Goal: Transaction & Acquisition: Purchase product/service

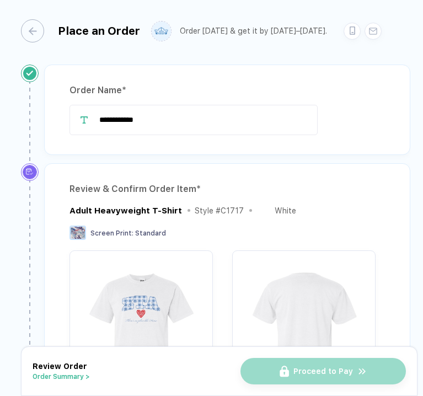
scroll to position [3, 0]
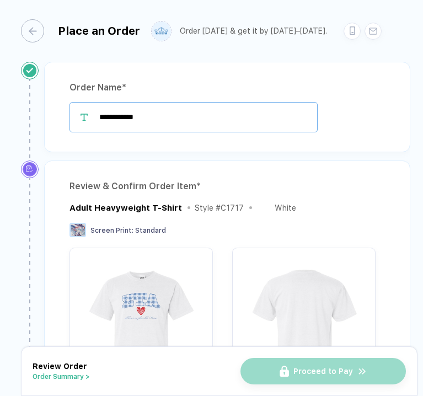
click at [155, 119] on input "**********" at bounding box center [193, 117] width 248 height 30
click at [126, 119] on input "**********" at bounding box center [193, 117] width 248 height 30
click at [130, 119] on input "**********" at bounding box center [193, 117] width 248 height 30
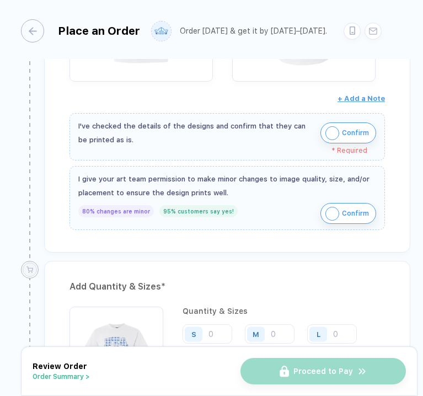
scroll to position [320, 0]
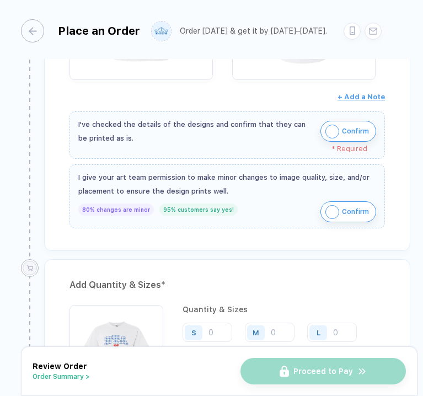
type input "**********"
click at [334, 131] on img "button" at bounding box center [332, 132] width 14 height 14
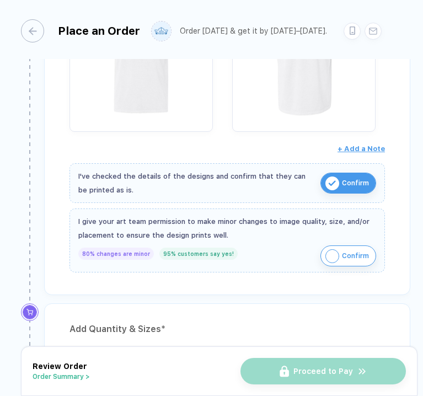
scroll to position [269, 0]
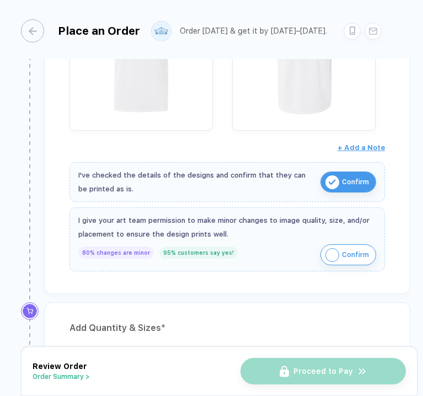
click at [333, 256] on img "button" at bounding box center [332, 255] width 14 height 14
click at [337, 246] on button "Confirm" at bounding box center [348, 254] width 56 height 21
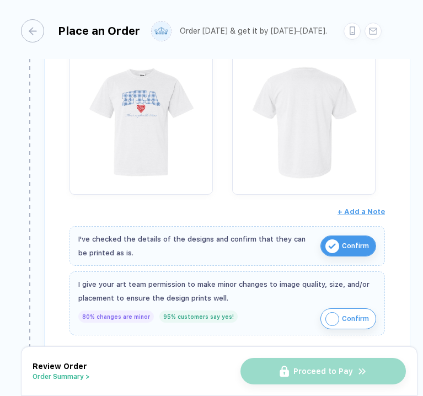
scroll to position [206, 0]
click at [333, 315] on img "button" at bounding box center [332, 318] width 14 height 14
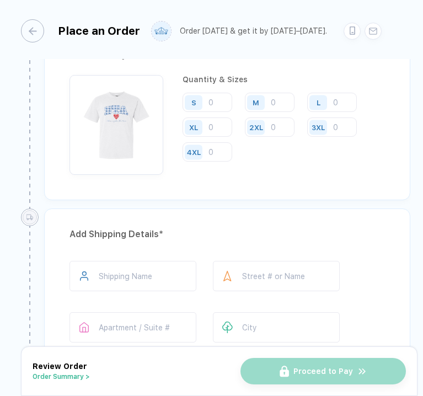
scroll to position [532, 0]
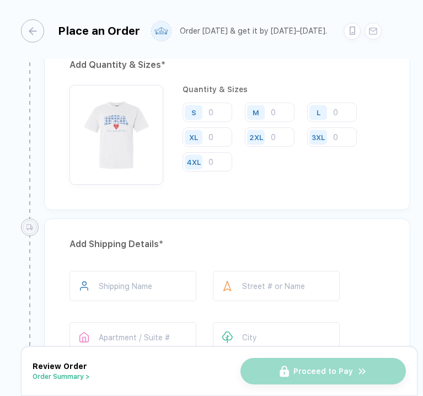
click at [331, 140] on div "3XL" at bounding box center [319, 136] width 25 height 19
click at [337, 135] on input "number" at bounding box center [332, 136] width 50 height 19
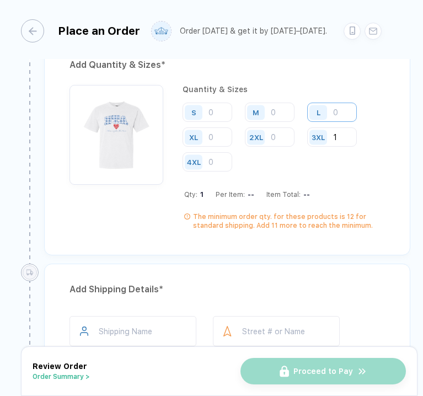
type input "1"
click at [336, 115] on input "number" at bounding box center [332, 112] width 50 height 19
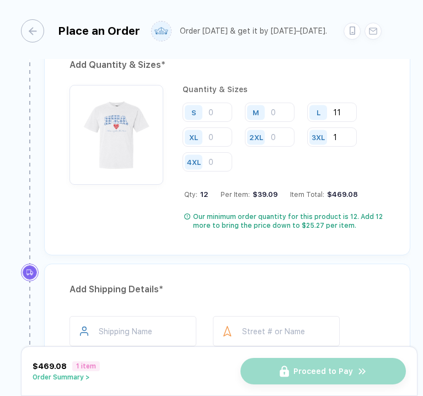
type input "11"
click at [207, 145] on div "XL" at bounding box center [194, 136] width 25 height 19
click at [208, 143] on input "number" at bounding box center [207, 136] width 50 height 19
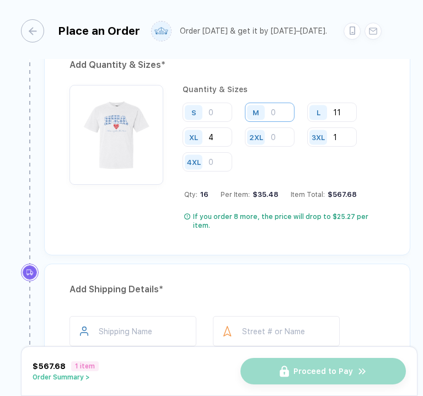
type input "4"
click at [278, 113] on input "number" at bounding box center [270, 112] width 50 height 19
type input "11"
click at [218, 109] on input "number" at bounding box center [207, 112] width 50 height 19
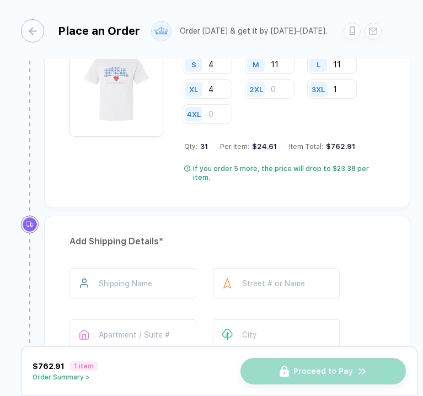
scroll to position [582, 0]
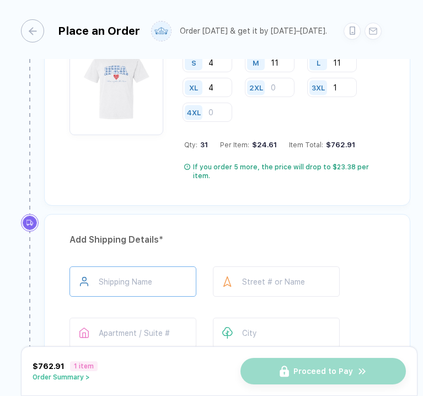
type input "4"
click at [130, 284] on input "text" at bounding box center [132, 281] width 127 height 30
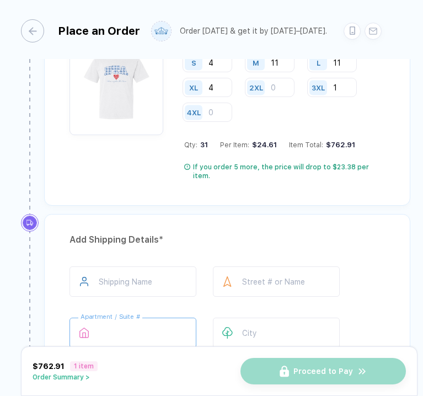
click at [176, 327] on input "text" at bounding box center [132, 332] width 127 height 30
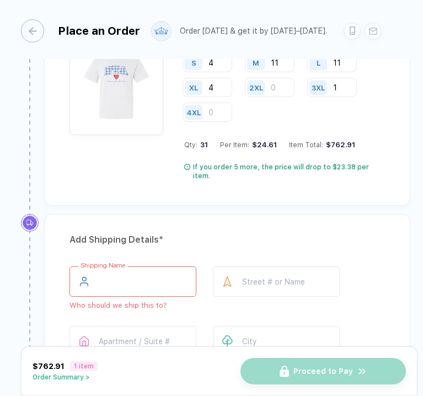
click at [154, 281] on input "text" at bounding box center [132, 281] width 127 height 30
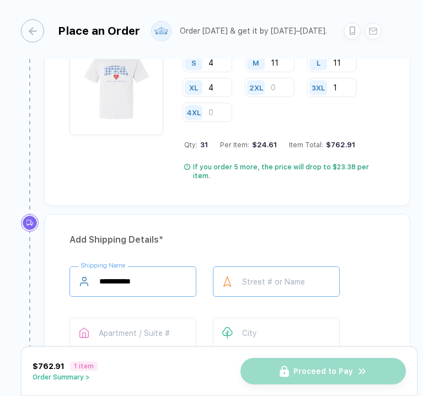
type input "**********"
click at [316, 272] on input "text" at bounding box center [276, 281] width 127 height 30
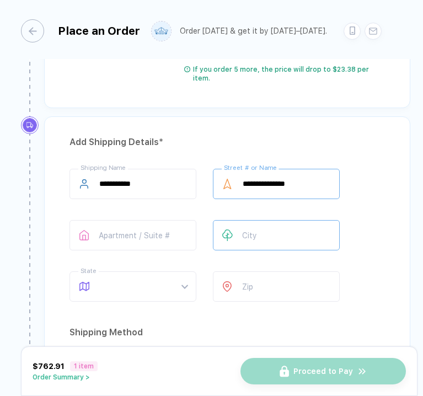
type input "**********"
click at [310, 227] on input "text" at bounding box center [276, 235] width 127 height 30
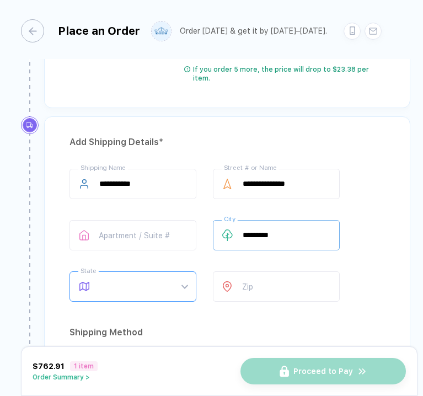
click at [184, 279] on span at bounding box center [143, 286] width 88 height 29
type input "*********"
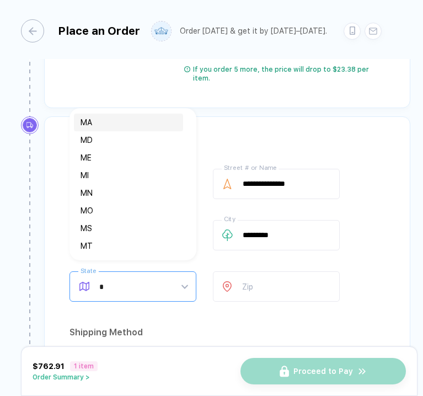
type input "**"
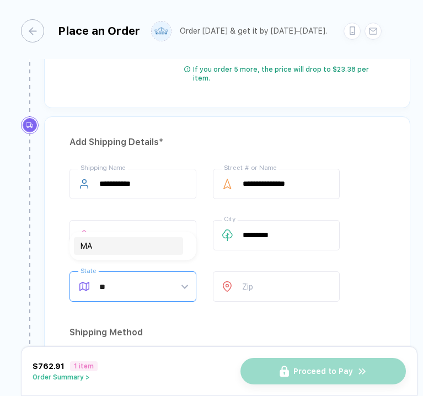
click at [117, 240] on div "MA" at bounding box center [128, 246] width 96 height 12
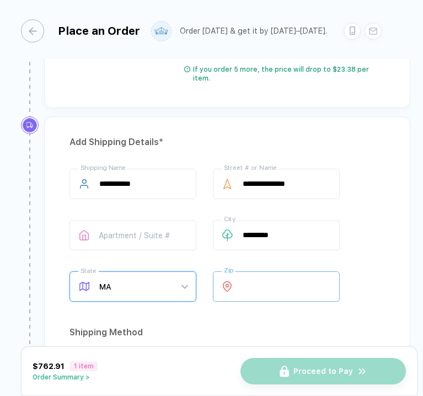
click at [261, 280] on input "number" at bounding box center [276, 286] width 127 height 30
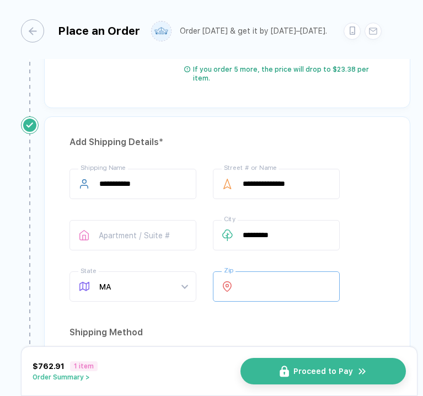
type input "*****"
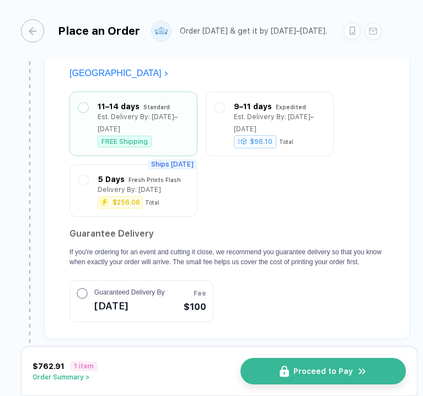
scroll to position [1114, 0]
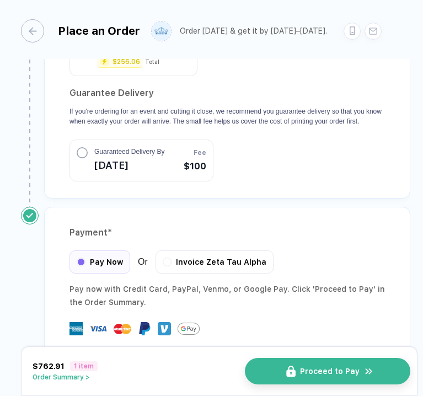
click at [332, 364] on button "Proceed to Pay" at bounding box center [327, 371] width 165 height 26
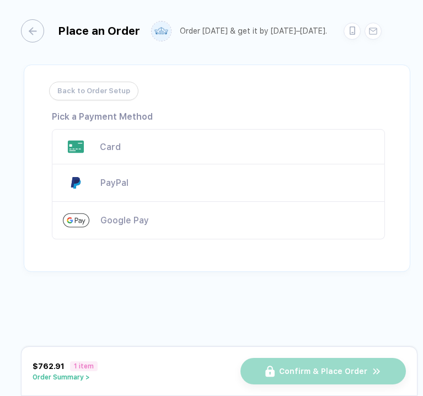
click at [128, 131] on div "Card" at bounding box center [218, 146] width 333 height 35
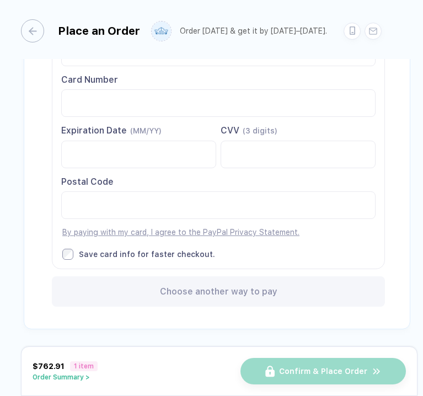
scroll to position [146, 0]
click at [57, 375] on button "Order Summary >" at bounding box center [65, 377] width 65 height 8
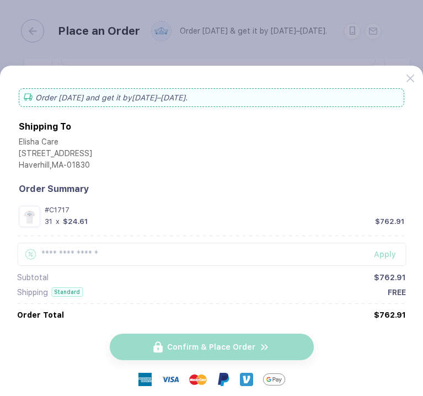
scroll to position [49, 0]
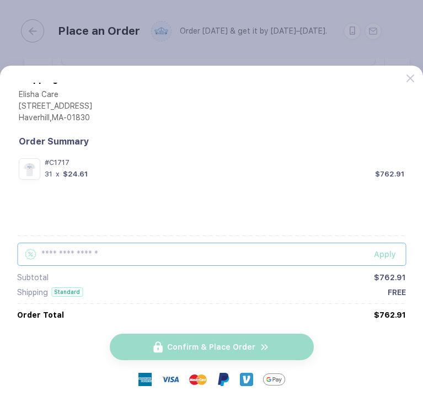
click at [97, 252] on input "text" at bounding box center [211, 254] width 389 height 23
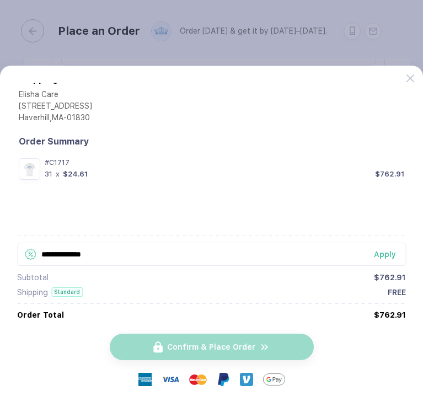
type input "**********"
click at [391, 252] on div "Apply" at bounding box center [390, 254] width 32 height 9
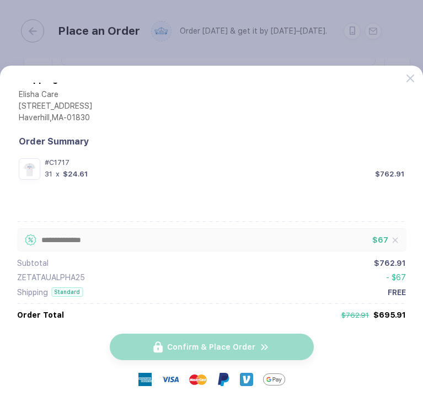
scroll to position [0, 0]
click at [412, 74] on icon at bounding box center [410, 78] width 8 height 8
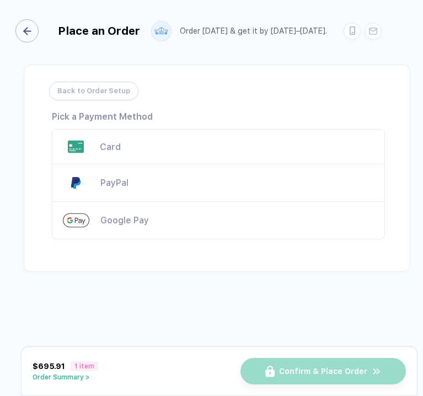
click at [31, 37] on div "button" at bounding box center [26, 30] width 23 height 23
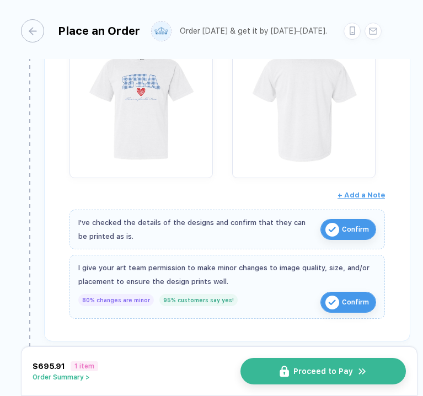
scroll to position [399, 0]
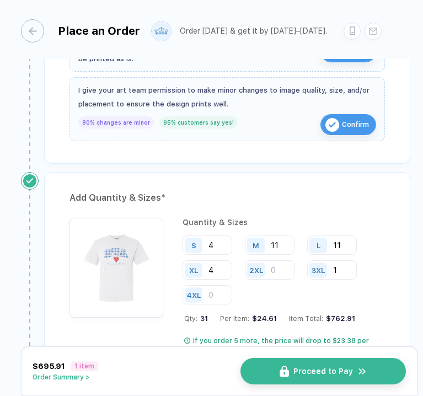
click at [348, 246] on input "11" at bounding box center [332, 244] width 50 height 19
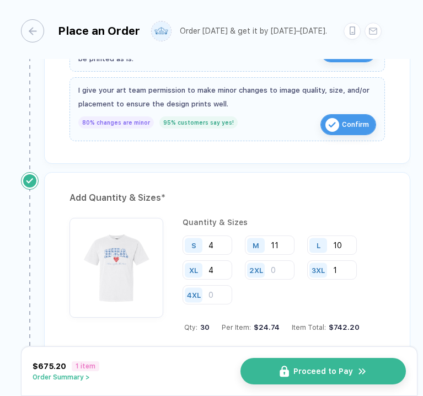
type input "10"
click at [287, 246] on input "11" at bounding box center [270, 244] width 50 height 19
type input "10"
click at [219, 247] on input "4" at bounding box center [207, 244] width 50 height 19
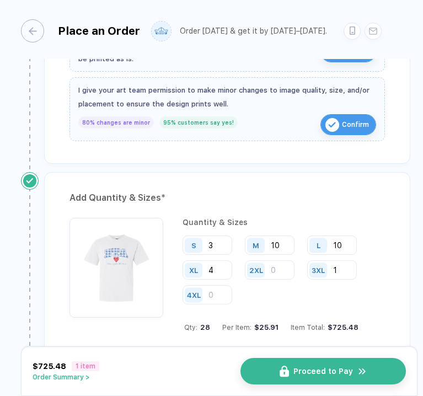
type input "3"
click at [223, 279] on div "XL 4" at bounding box center [211, 270] width 58 height 20
click at [221, 277] on input "4" at bounding box center [207, 269] width 50 height 19
type input "3"
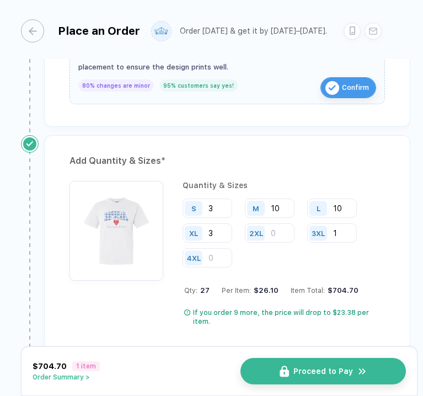
scroll to position [437, 0]
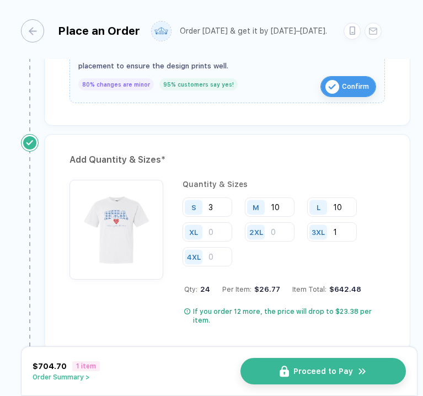
type input "4"
click at [219, 208] on input "3" at bounding box center [207, 206] width 50 height 19
type input "4"
click at [352, 201] on input "10" at bounding box center [332, 206] width 50 height 19
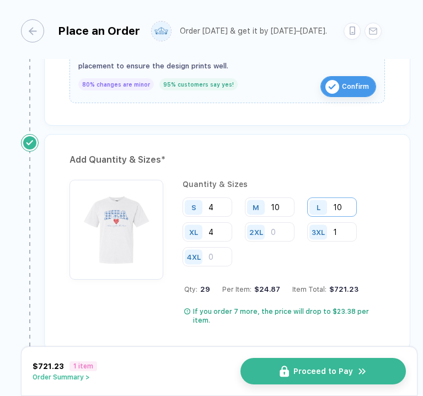
click at [346, 213] on input "10" at bounding box center [332, 206] width 50 height 19
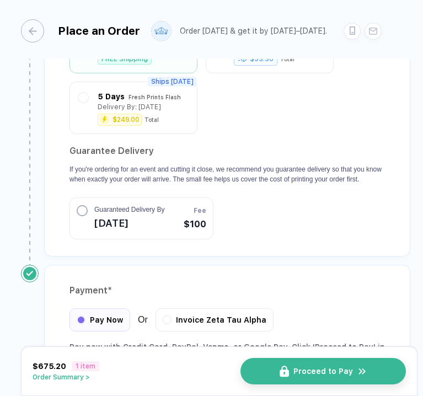
scroll to position [1114, 0]
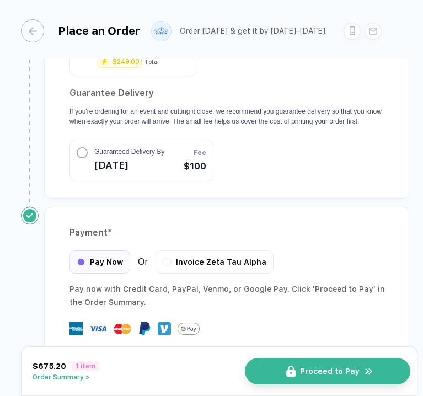
type input "11"
click at [346, 379] on button "Proceed to Pay" at bounding box center [327, 371] width 165 height 26
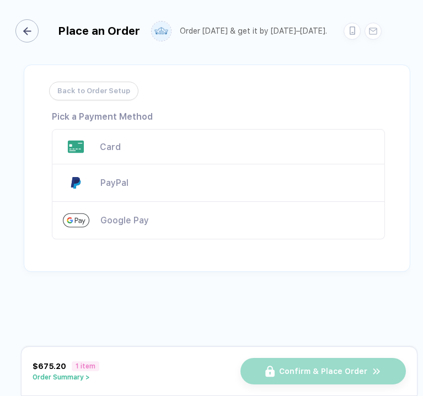
click at [33, 23] on div "button" at bounding box center [26, 30] width 23 height 23
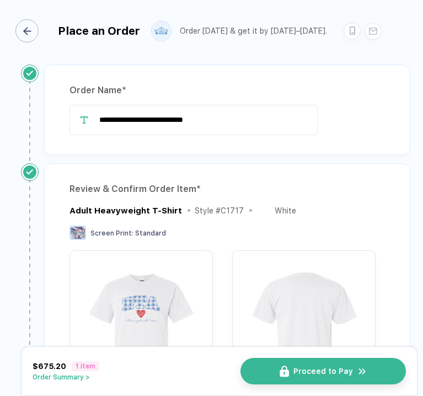
click at [33, 23] on div "button" at bounding box center [26, 30] width 23 height 23
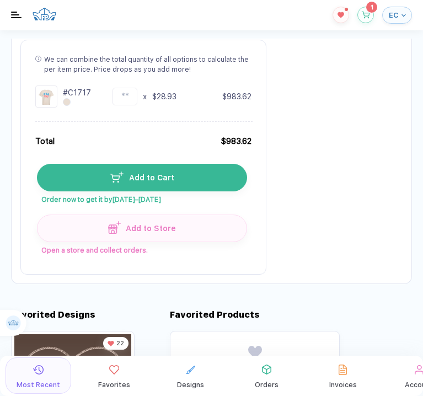
scroll to position [491, 0]
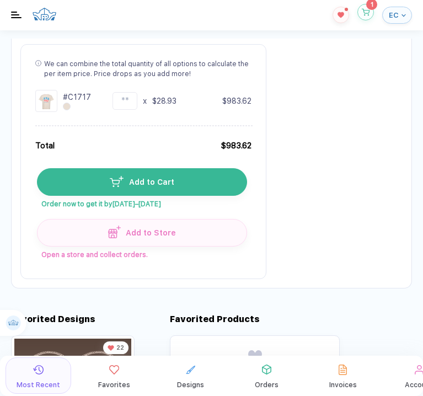
click at [367, 13] on icon "button" at bounding box center [366, 11] width 8 height 4
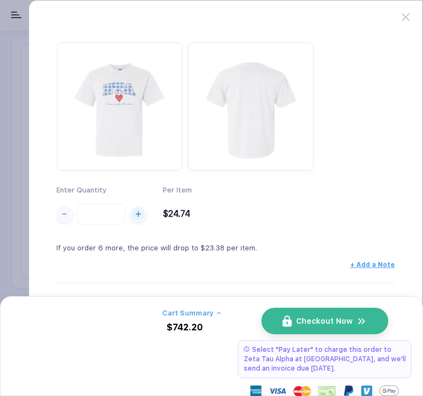
scroll to position [140, 0]
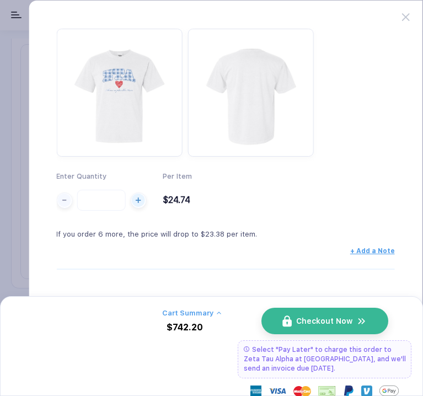
click at [212, 320] on div "Cart Summary $742.20" at bounding box center [191, 321] width 59 height 24
click at [212, 317] on div "Cart Summary $742.20" at bounding box center [191, 321] width 59 height 24
click at [212, 310] on button "Cart Summary" at bounding box center [191, 313] width 59 height 8
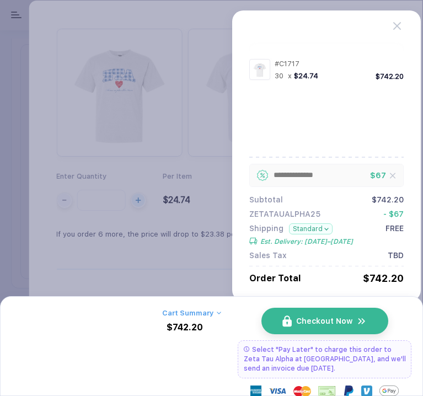
click at [200, 260] on button "button" at bounding box center [211, 198] width 423 height 396
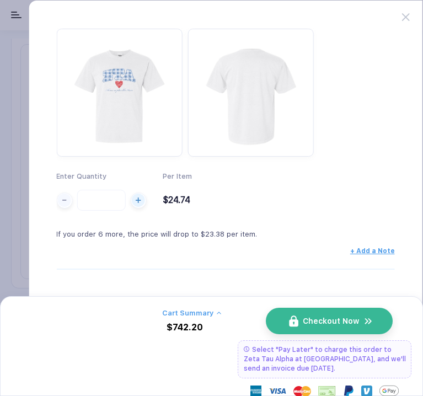
click at [343, 313] on button "Checkout Now" at bounding box center [329, 321] width 127 height 26
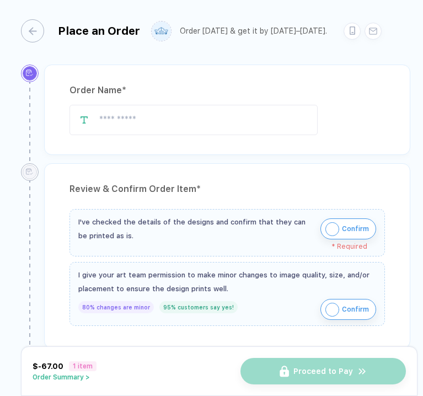
type input "**********"
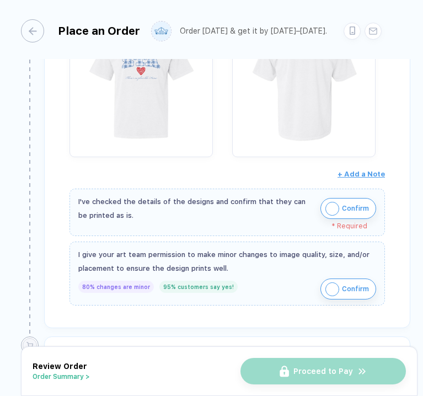
scroll to position [252, 0]
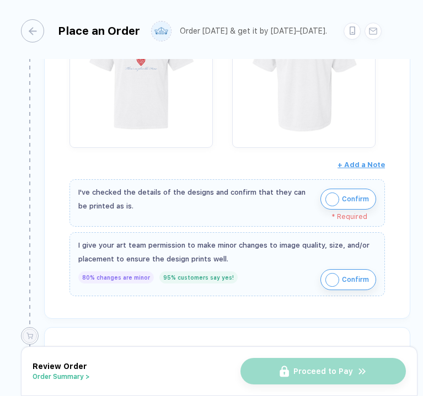
click at [328, 189] on button "Confirm" at bounding box center [348, 199] width 56 height 21
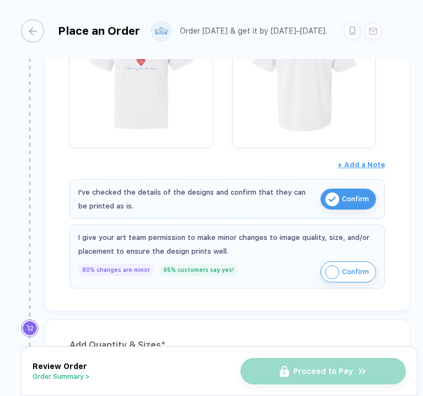
click at [338, 270] on button "Confirm" at bounding box center [348, 271] width 56 height 21
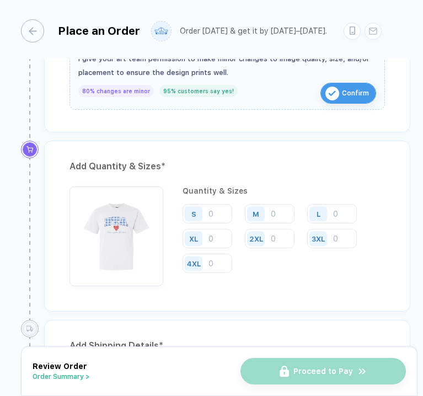
scroll to position [442, 0]
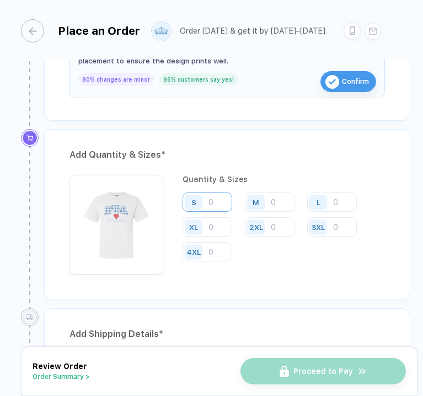
click at [216, 205] on input "number" at bounding box center [207, 201] width 50 height 19
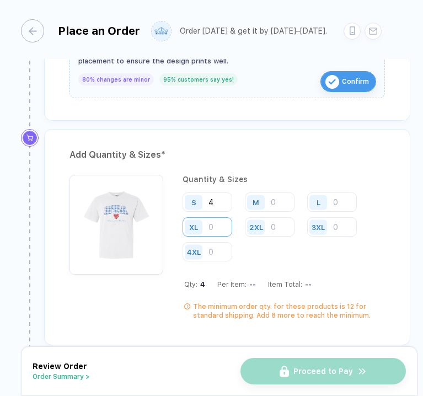
type input "4"
click at [216, 233] on input "number" at bounding box center [207, 226] width 50 height 19
type input "4"
click at [286, 204] on input "number" at bounding box center [270, 201] width 50 height 19
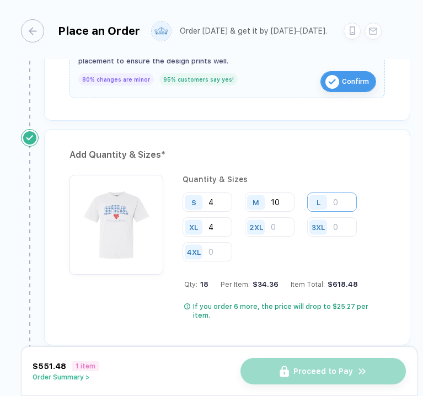
type input "10"
click at [346, 204] on input "number" at bounding box center [332, 201] width 50 height 19
type input "11"
click at [347, 223] on input "number" at bounding box center [332, 226] width 50 height 19
type input "1"
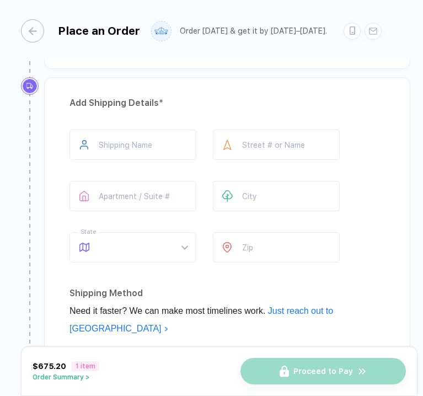
scroll to position [720, 0]
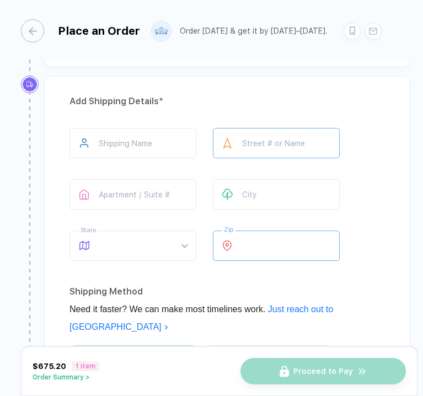
drag, startPoint x: 347, startPoint y: 223, endPoint x: 247, endPoint y: 145, distance: 126.5
click at [346, 222] on div "Shipping Name Street # or Name Apartment / Suite # City State What’s your state…" at bounding box center [226, 196] width 315 height 137
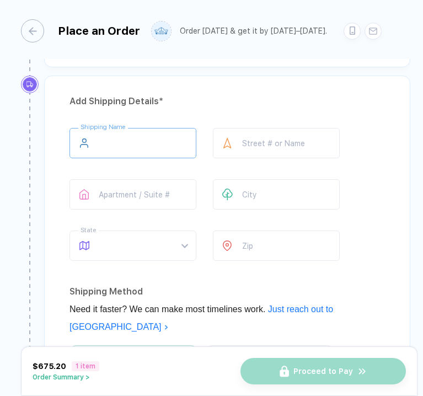
click at [177, 137] on input "text" at bounding box center [132, 143] width 127 height 30
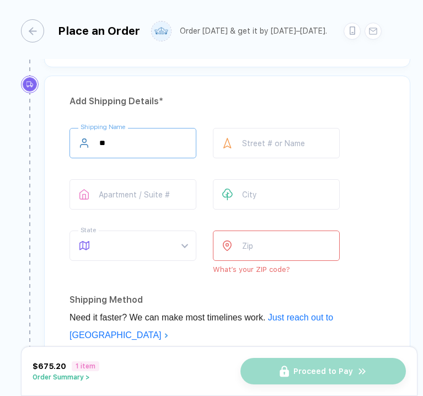
type input "*"
type input "**********"
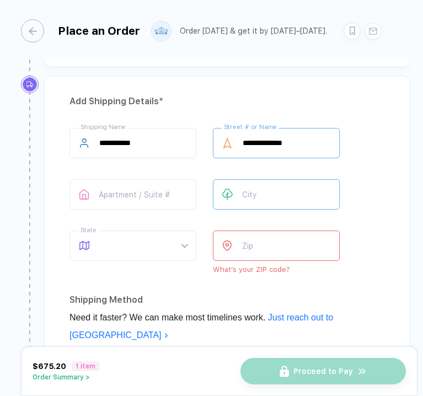
type input "**********"
click at [300, 179] on input "text" at bounding box center [276, 194] width 127 height 30
click at [177, 245] on span at bounding box center [143, 245] width 88 height 29
type input "*********"
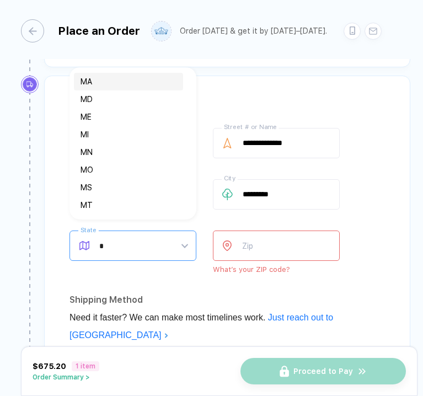
type input "**"
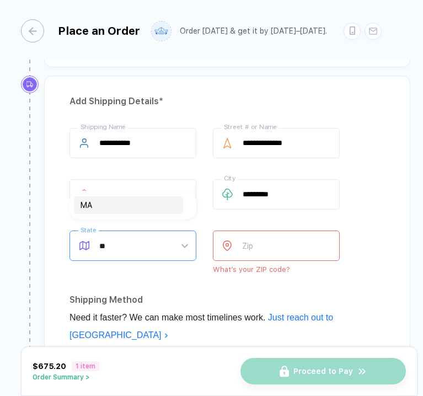
click at [144, 204] on div "MA" at bounding box center [128, 205] width 96 height 12
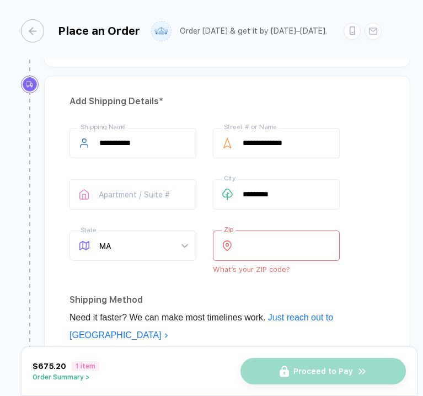
click at [256, 231] on input "number" at bounding box center [276, 245] width 127 height 30
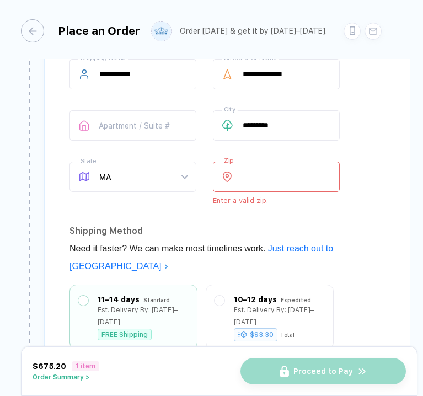
click at [195, 225] on div "Shipping Method" at bounding box center [226, 231] width 315 height 18
click at [270, 175] on input "****" at bounding box center [276, 177] width 127 height 30
type input "*"
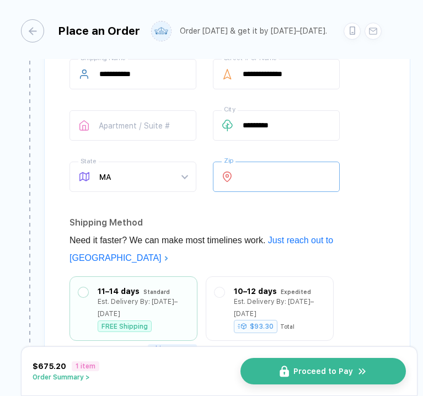
type input "*****"
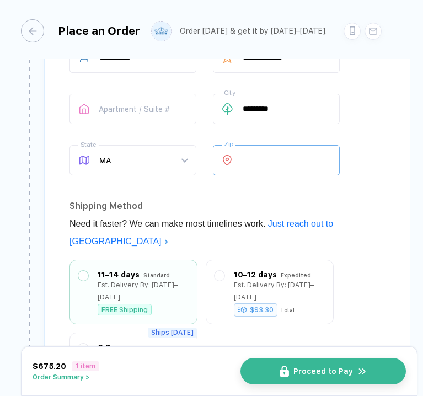
scroll to position [913, 0]
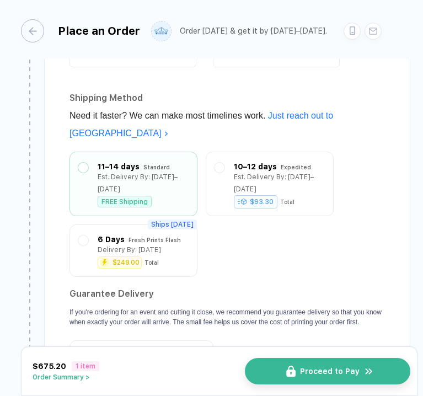
click at [330, 375] on span "Proceed to Pay" at bounding box center [330, 371] width 60 height 9
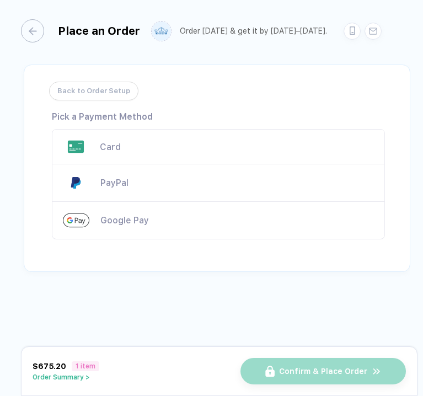
click at [258, 149] on div "Card" at bounding box center [237, 147] width 274 height 10
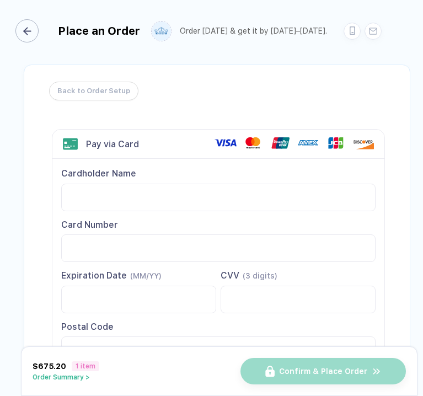
click at [37, 34] on div "button" at bounding box center [26, 30] width 23 height 23
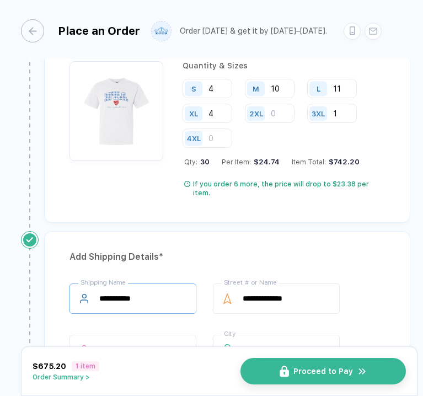
scroll to position [591, 0]
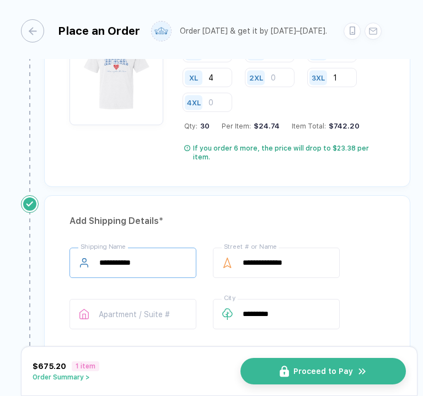
click at [171, 289] on div "**********" at bounding box center [226, 315] width 315 height 137
click at [153, 262] on input "**********" at bounding box center [132, 262] width 127 height 30
type input "*"
type input "**********"
drag, startPoint x: 310, startPoint y: 259, endPoint x: 222, endPoint y: 259, distance: 87.6
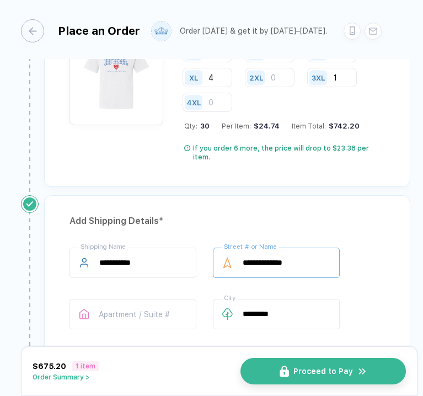
click at [222, 259] on div "**********" at bounding box center [276, 262] width 127 height 30
drag, startPoint x: 319, startPoint y: 246, endPoint x: 290, endPoint y: 251, distance: 29.1
click at [290, 251] on input "**********" at bounding box center [276, 262] width 127 height 30
drag, startPoint x: 311, startPoint y: 256, endPoint x: 229, endPoint y: 257, distance: 82.7
click at [229, 257] on div "**********" at bounding box center [276, 262] width 127 height 30
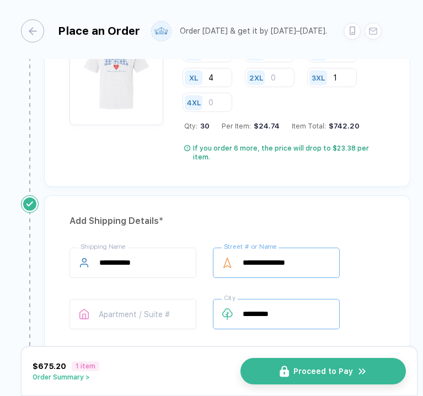
type input "**********"
click at [285, 313] on input "*********" at bounding box center [276, 314] width 127 height 30
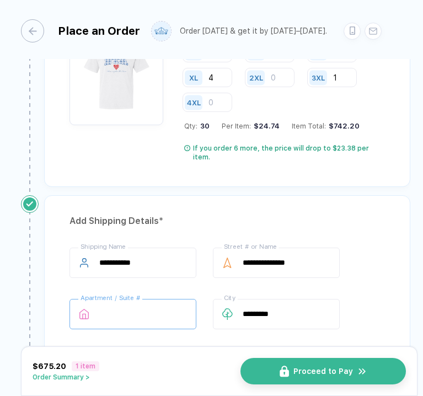
click at [186, 303] on input "text" at bounding box center [132, 314] width 127 height 30
type input "****"
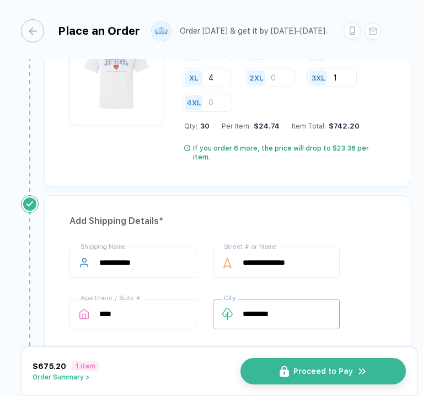
click at [323, 310] on input "*********" at bounding box center [276, 314] width 127 height 30
type input "*"
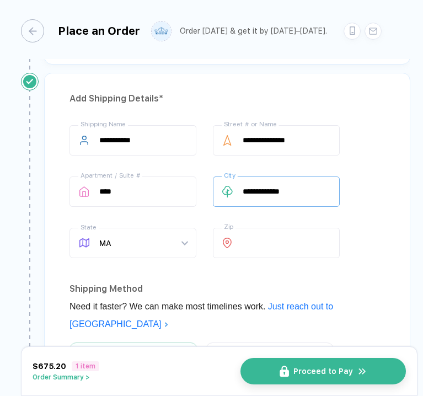
scroll to position [730, 0]
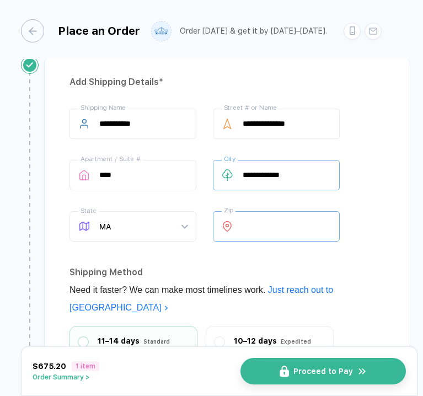
type input "**********"
click at [275, 220] on input "*****" at bounding box center [276, 226] width 127 height 30
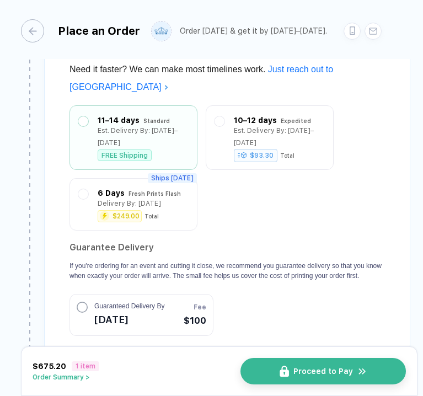
scroll to position [935, 0]
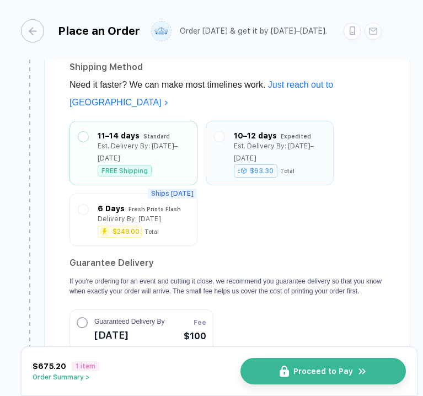
type input "*****"
click at [272, 121] on div "10–12 days Expedited Est. Delivery By: [DATE]–[DATE] $93.30 Total" at bounding box center [270, 153] width 128 height 64
click at [220, 132] on label at bounding box center [219, 137] width 10 height 10
click at [83, 132] on label at bounding box center [83, 137] width 10 height 10
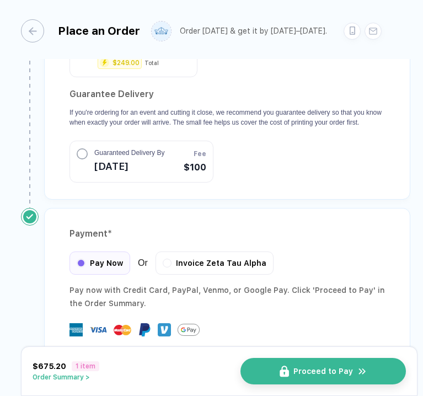
scroll to position [1105, 0]
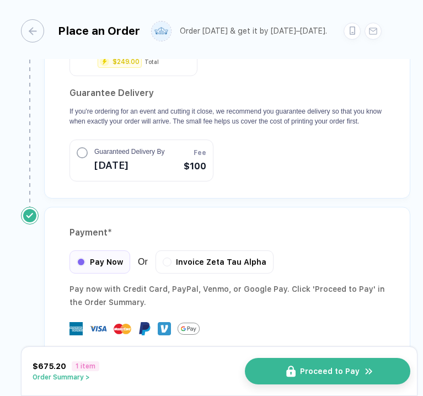
click at [321, 370] on span "Proceed to Pay" at bounding box center [330, 371] width 60 height 9
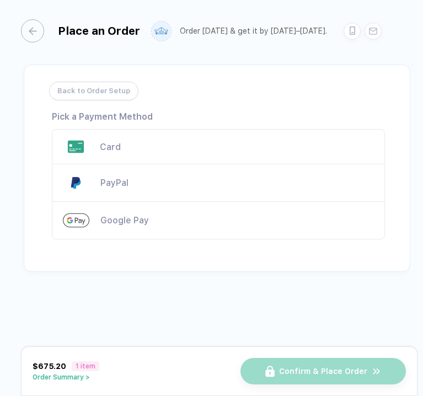
click at [88, 160] on div "Card" at bounding box center [218, 146] width 333 height 35
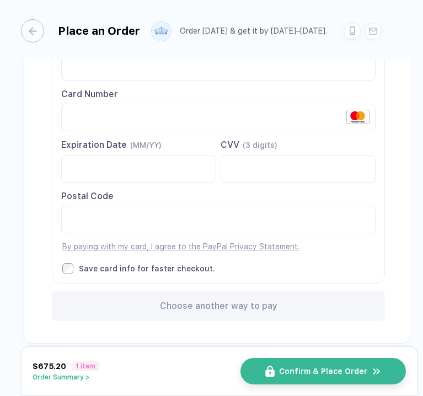
scroll to position [146, 0]
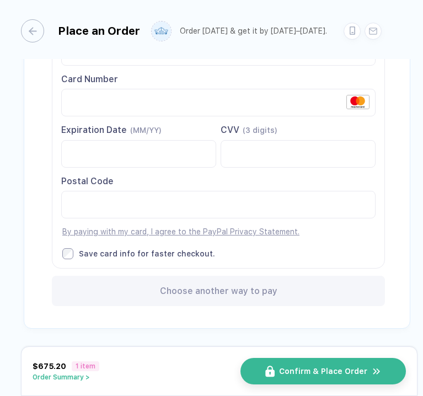
click at [171, 282] on div "Choose another way to pay" at bounding box center [218, 291] width 333 height 30
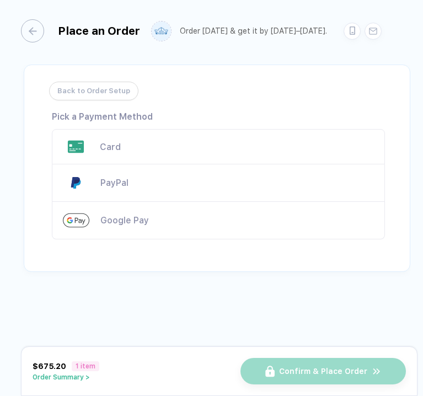
click at [156, 147] on div "Card" at bounding box center [237, 147] width 274 height 10
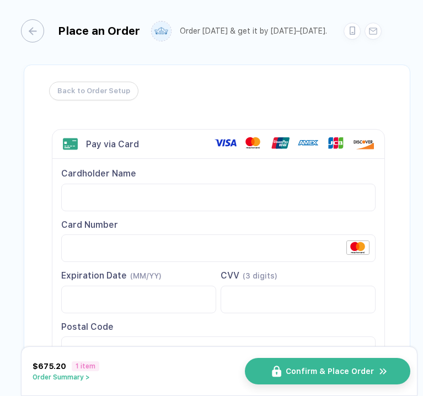
click at [297, 374] on span "Confirm & Place Order" at bounding box center [330, 371] width 88 height 9
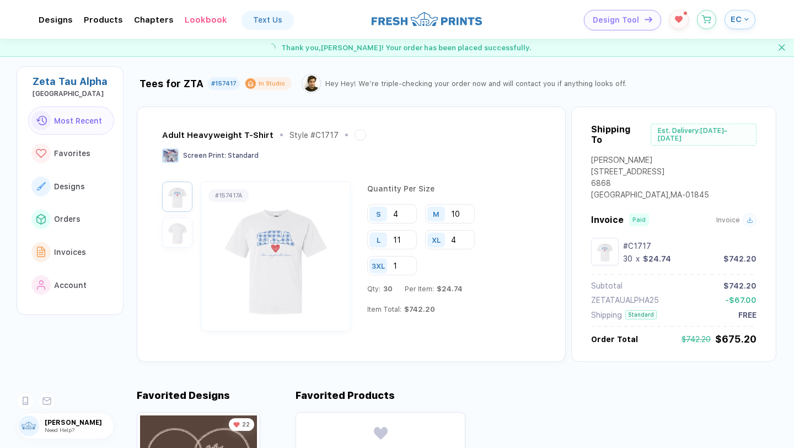
click at [422, 24] on button "EC" at bounding box center [739, 19] width 31 height 19
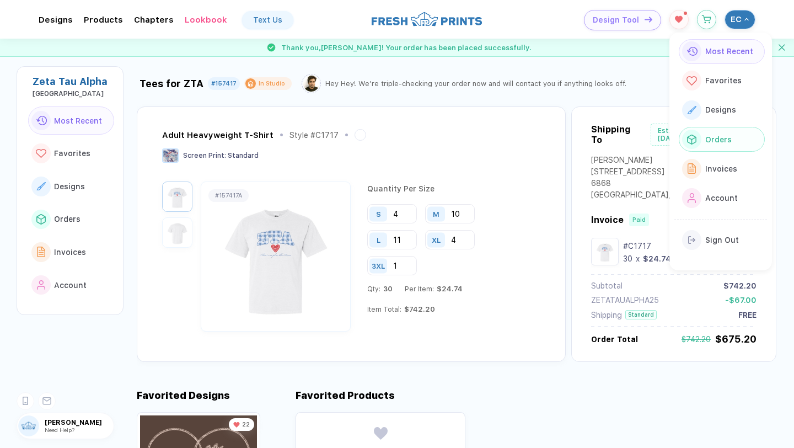
click at [422, 144] on button "Orders" at bounding box center [722, 139] width 86 height 25
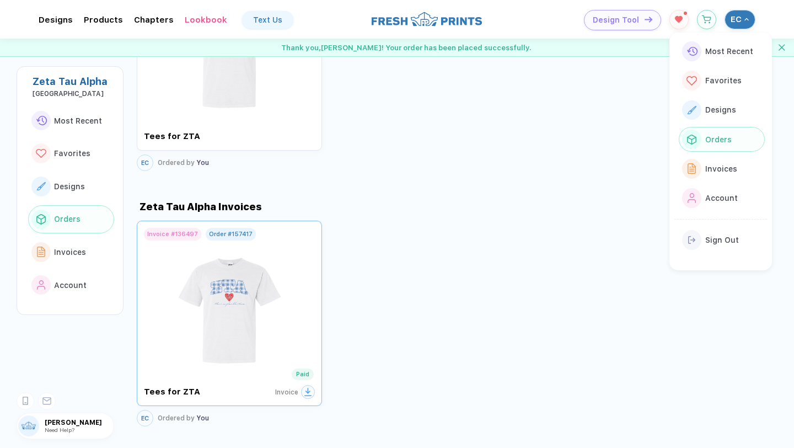
scroll to position [959, 0]
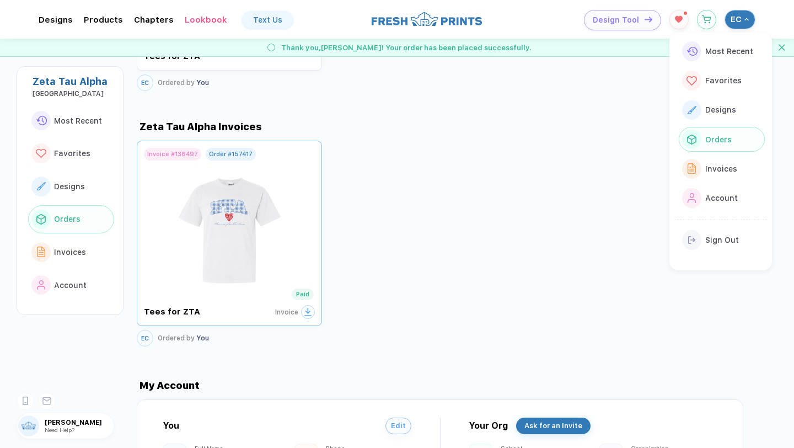
click at [263, 268] on img at bounding box center [230, 225] width 124 height 130
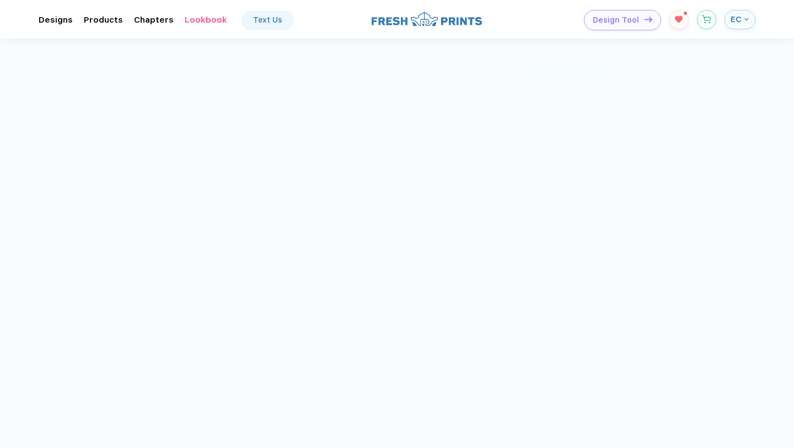
click at [422, 73] on button "Download Invoice" at bounding box center [567, 68] width 83 height 17
